Goal: Task Accomplishment & Management: Use online tool/utility

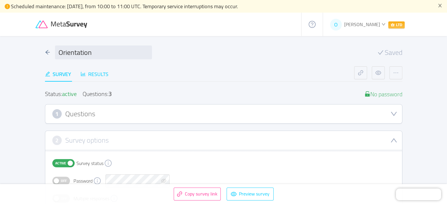
click at [99, 76] on div "Results" at bounding box center [94, 74] width 28 height 8
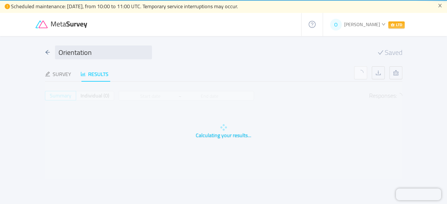
click at [104, 76] on div "Results" at bounding box center [94, 74] width 28 height 8
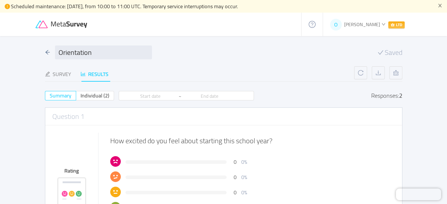
click at [54, 24] on icon at bounding box center [62, 25] width 53 height 8
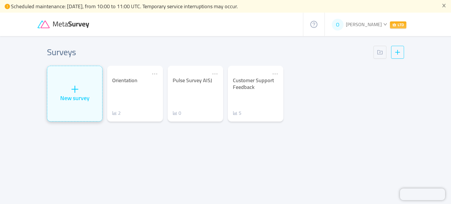
click at [81, 76] on div "New survey" at bounding box center [74, 93] width 55 height 55
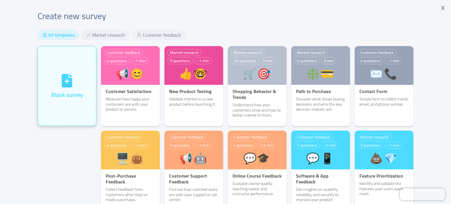
click at [48, 71] on div "Blank survey" at bounding box center [67, 85] width 58 height 79
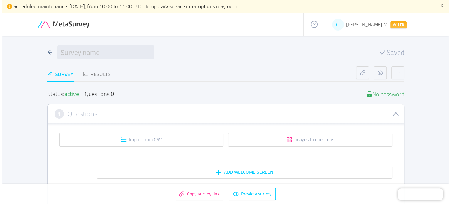
scroll to position [88, 0]
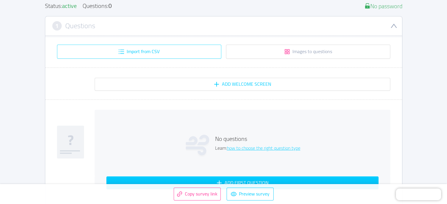
click at [181, 52] on button "Import from CSV" at bounding box center [139, 52] width 164 height 14
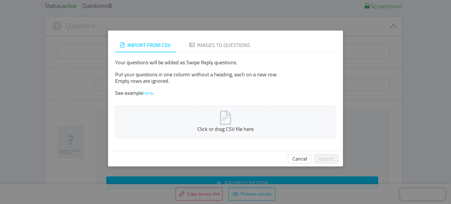
click at [151, 94] on link "here" at bounding box center [148, 93] width 10 height 10
